Goal: Check status: Check status

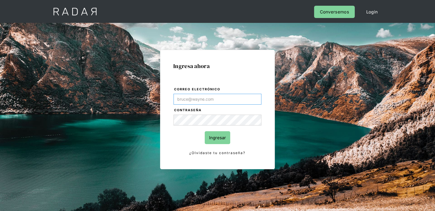
type input "[PERSON_NAME][EMAIL_ADDRESS][DOMAIN_NAME]"
click at [223, 135] on input "Ingresar" at bounding box center [217, 137] width 25 height 13
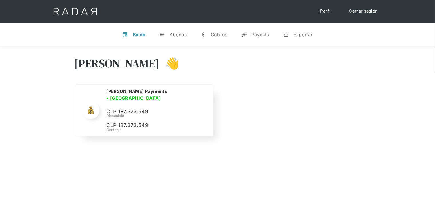
click at [0, 0] on div "[PERSON_NAME] Payments • [GEOGRAPHIC_DATA] • Desconectada CLP 187.373.549 Dispo…" at bounding box center [0, 0] width 0 height 0
click at [0, 0] on p "CLP 187.373.549" at bounding box center [0, 0] width 0 height 0
copy p "187.373.549"
